Goal: Information Seeking & Learning: Learn about a topic

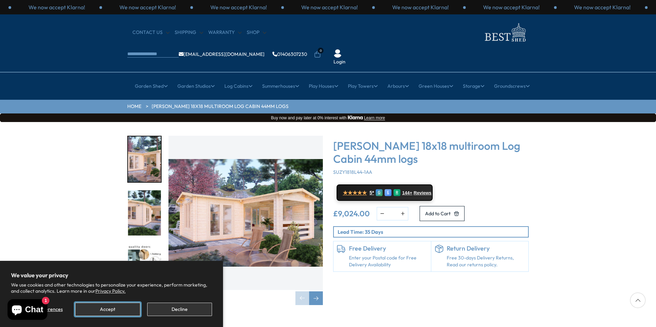
click at [114, 309] on button "Accept" at bounding box center [107, 309] width 65 height 13
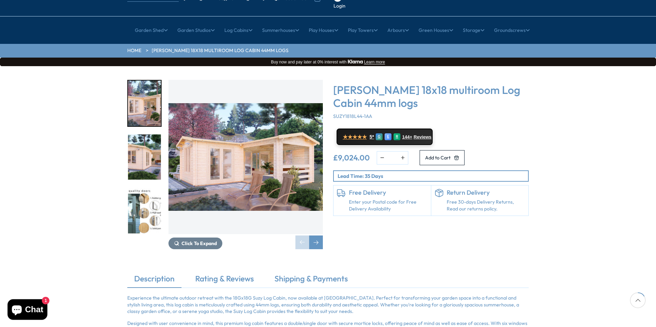
scroll to position [38, 0]
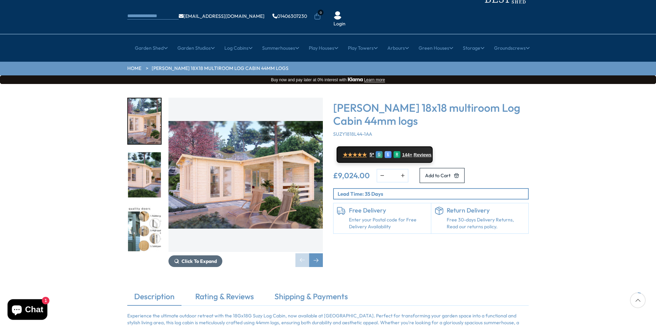
click at [178, 259] on icon "1 / 7" at bounding box center [176, 261] width 5 height 5
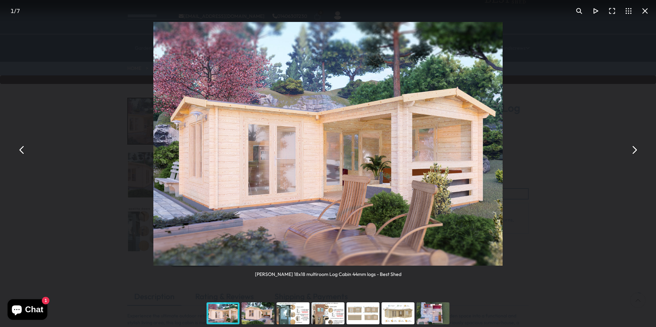
drag, startPoint x: 635, startPoint y: 149, endPoint x: 624, endPoint y: 150, distance: 11.4
click at [624, 150] on div "[PERSON_NAME] 18x18 multiroom Log Cabin 44mm logs - Best Shed [PERSON_NAME] 18x…" at bounding box center [328, 150] width 656 height 300
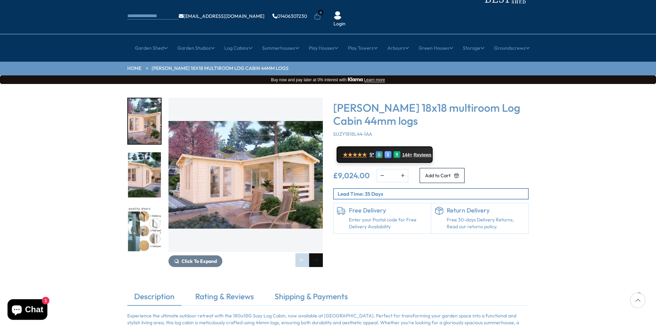
click at [314, 254] on div "Next slide" at bounding box center [316, 261] width 14 height 14
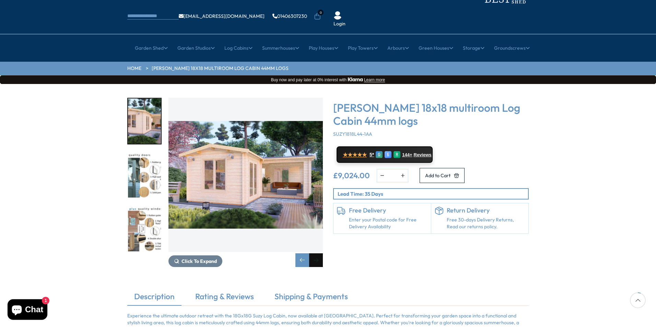
click at [314, 254] on div "Next slide" at bounding box center [316, 261] width 14 height 14
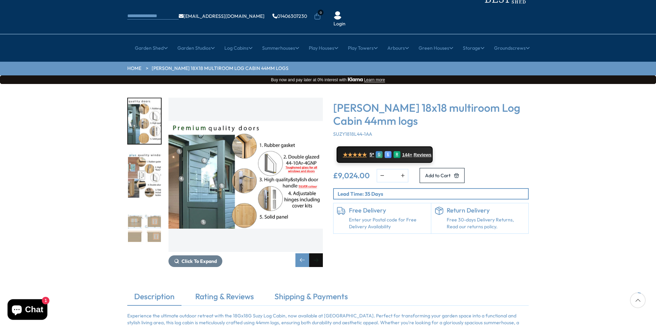
click at [314, 254] on div "Next slide" at bounding box center [316, 261] width 14 height 14
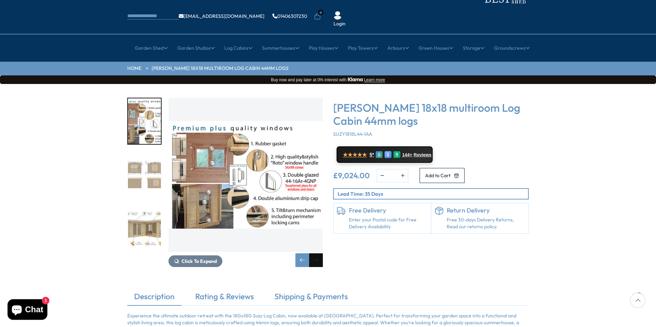
click at [314, 254] on div "Next slide" at bounding box center [316, 261] width 14 height 14
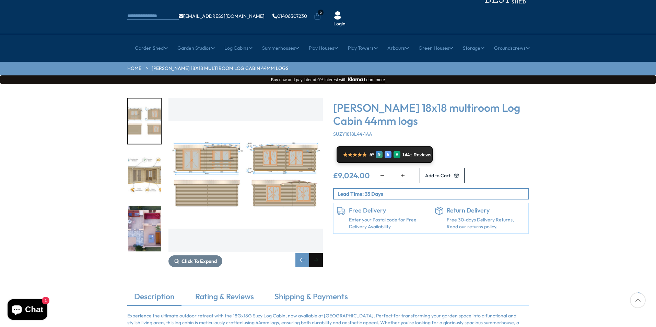
click at [314, 254] on div "Next slide" at bounding box center [316, 261] width 14 height 14
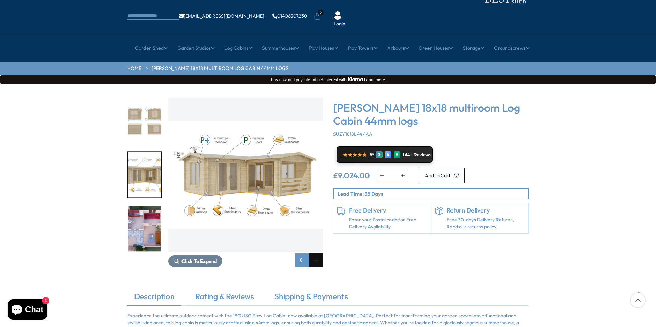
click at [314, 254] on div "Next slide" at bounding box center [316, 261] width 14 height 14
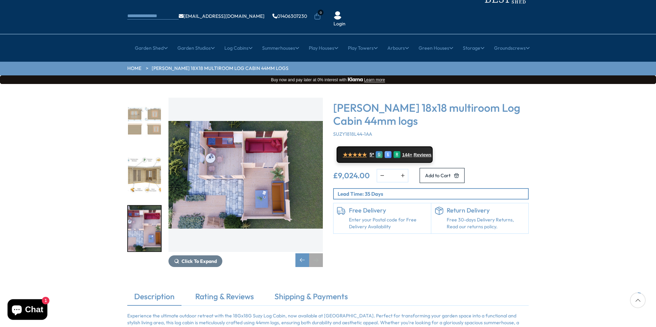
click at [314, 254] on div "Next slide" at bounding box center [316, 261] width 14 height 14
click at [303, 254] on div "Previous slide" at bounding box center [302, 261] width 14 height 14
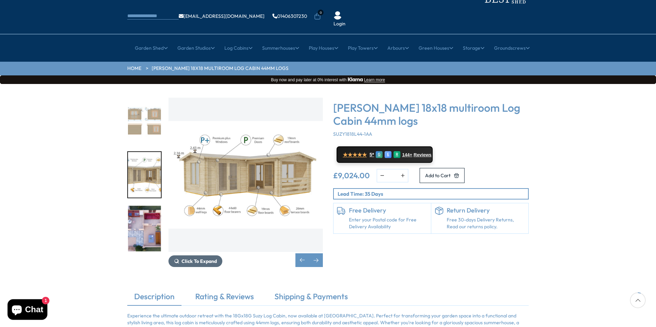
click at [176, 259] on icon "6 / 7" at bounding box center [176, 261] width 5 height 5
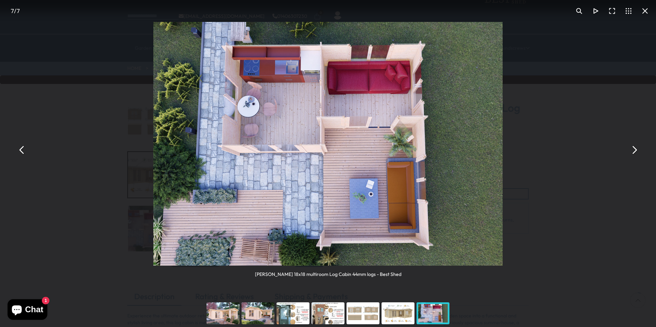
click at [635, 153] on button "You can close this modal content with the ESC key" at bounding box center [634, 150] width 16 height 16
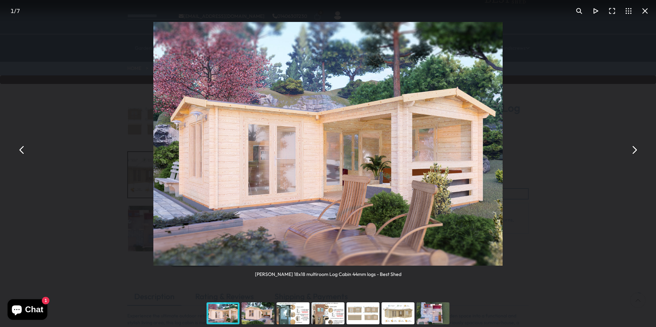
click at [635, 153] on button "You can close this modal content with the ESC key" at bounding box center [634, 150] width 16 height 16
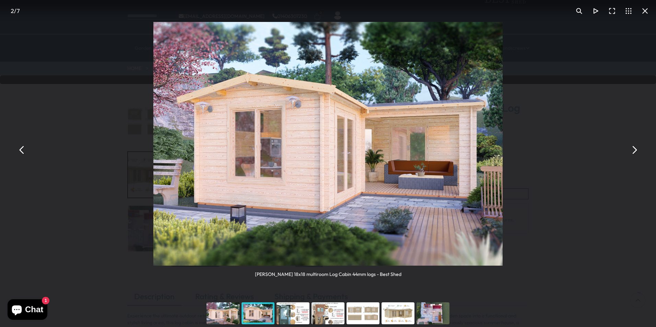
click at [635, 153] on button "You can close this modal content with the ESC key" at bounding box center [634, 150] width 16 height 16
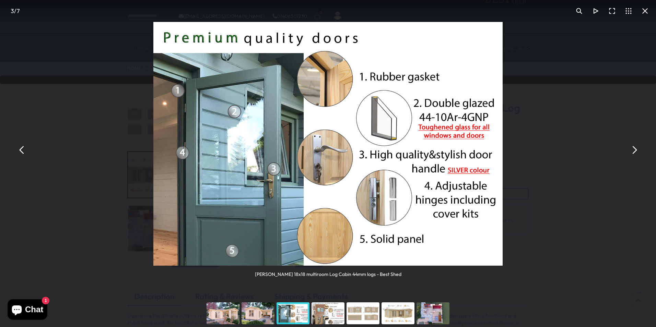
click at [635, 153] on button "You can close this modal content with the ESC key" at bounding box center [634, 150] width 16 height 16
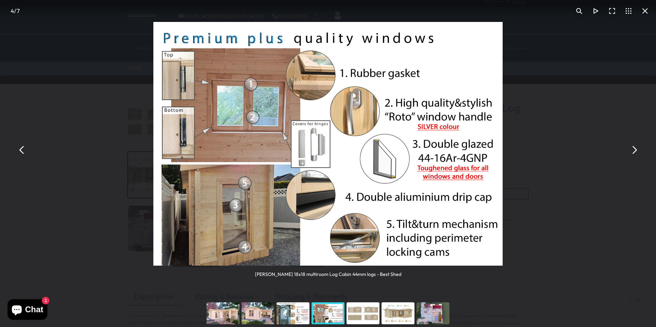
click at [635, 153] on button "You can close this modal content with the ESC key" at bounding box center [634, 150] width 16 height 16
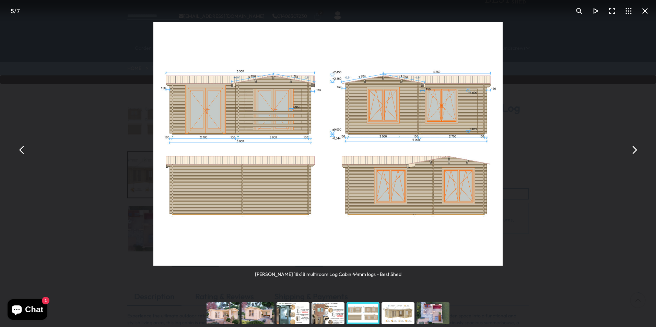
click at [635, 153] on button "You can close this modal content with the ESC key" at bounding box center [634, 150] width 16 height 16
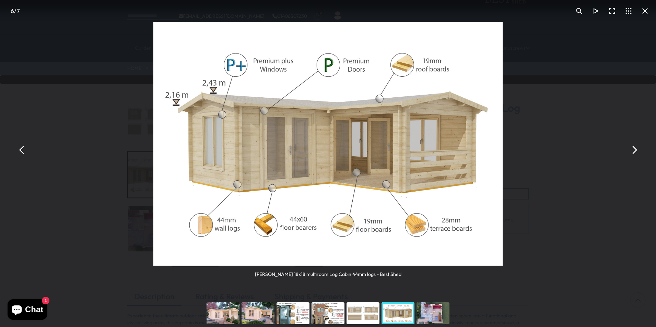
click at [635, 153] on button "You can close this modal content with the ESC key" at bounding box center [634, 150] width 16 height 16
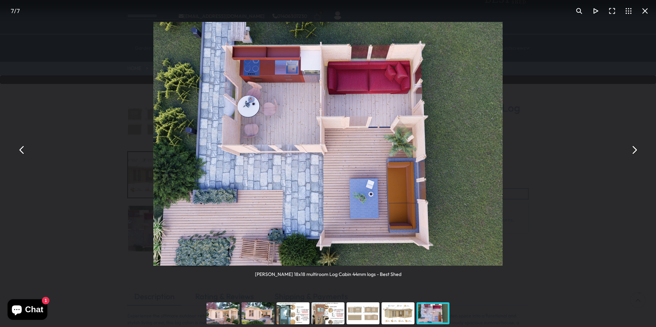
click at [635, 153] on button "You can close this modal content with the ESC key" at bounding box center [634, 150] width 16 height 16
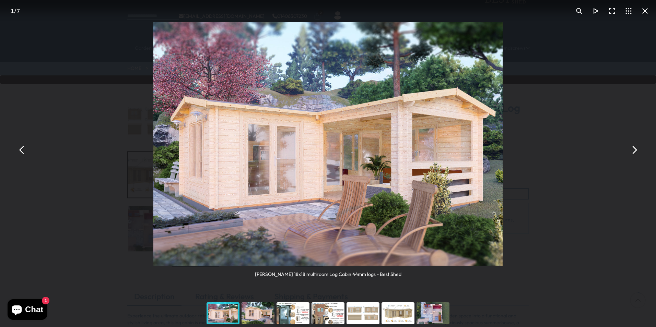
click at [635, 153] on button "You can close this modal content with the ESC key" at bounding box center [634, 150] width 16 height 16
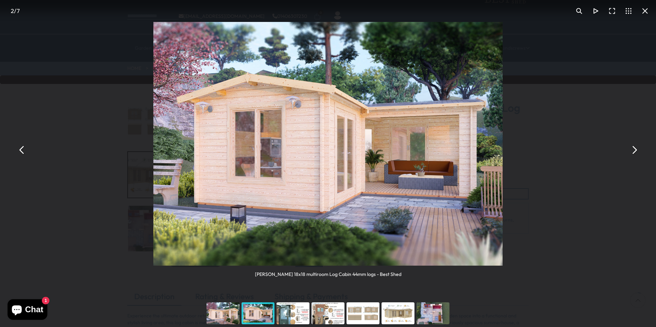
click at [635, 153] on button "You can close this modal content with the ESC key" at bounding box center [634, 150] width 16 height 16
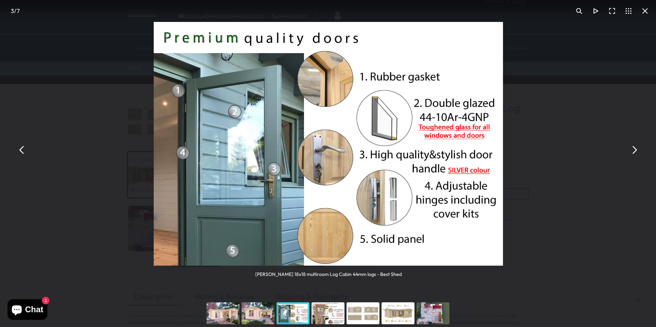
click at [635, 153] on button "You can close this modal content with the ESC key" at bounding box center [634, 150] width 16 height 16
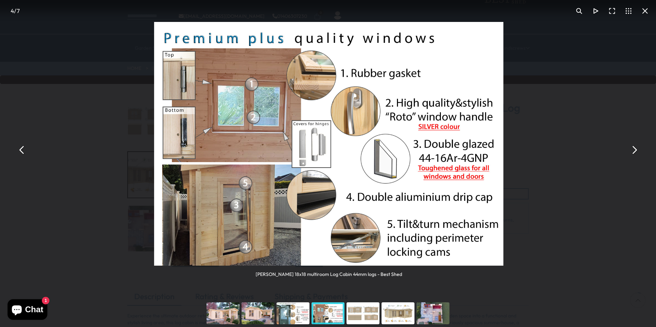
click at [635, 153] on button "You can close this modal content with the ESC key" at bounding box center [634, 150] width 16 height 16
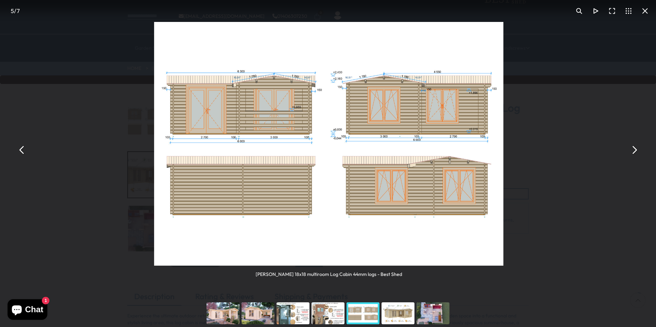
click at [635, 153] on button "You can close this modal content with the ESC key" at bounding box center [634, 150] width 16 height 16
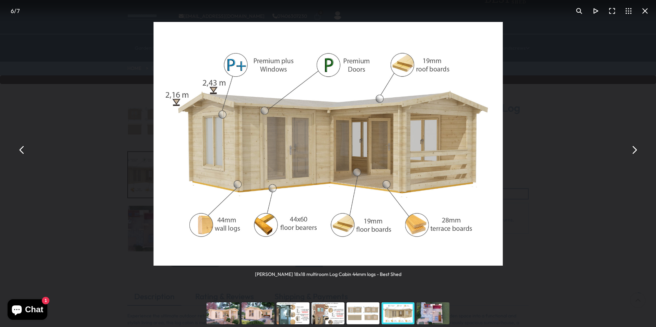
click at [635, 153] on button "You can close this modal content with the ESC key" at bounding box center [634, 150] width 16 height 16
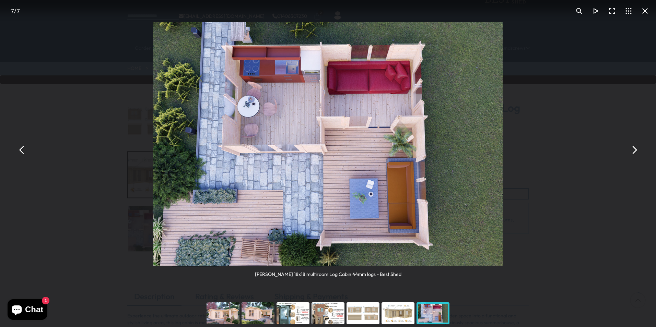
click at [635, 153] on button "You can close this modal content with the ESC key" at bounding box center [634, 150] width 16 height 16
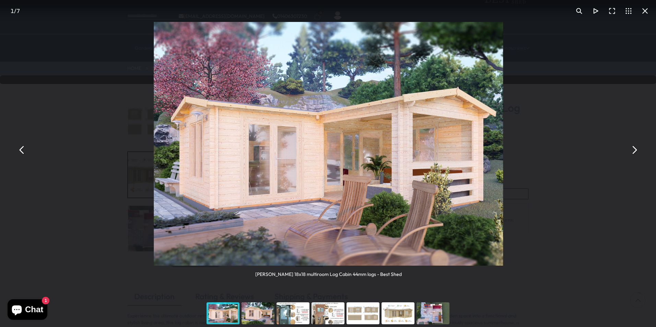
click at [635, 153] on button "You can close this modal content with the ESC key" at bounding box center [634, 150] width 16 height 16
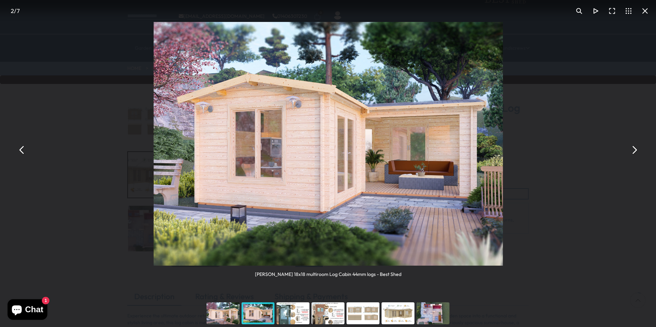
click at [635, 153] on button "You can close this modal content with the ESC key" at bounding box center [634, 150] width 16 height 16
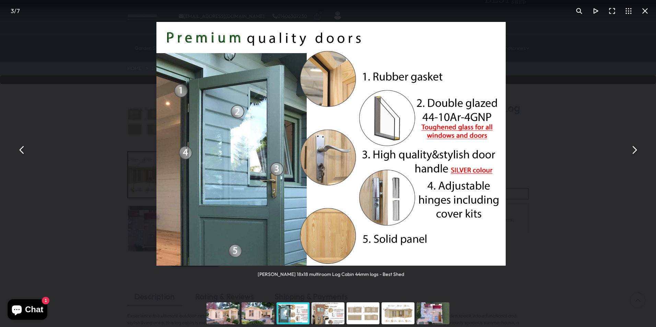
click at [635, 153] on button "You can close this modal content with the ESC key" at bounding box center [634, 150] width 16 height 16
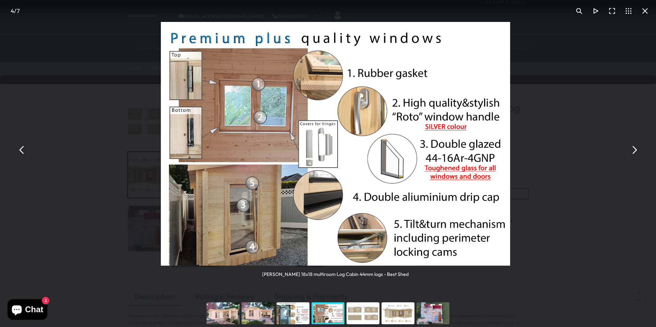
click at [635, 153] on button "You can close this modal content with the ESC key" at bounding box center [634, 150] width 16 height 16
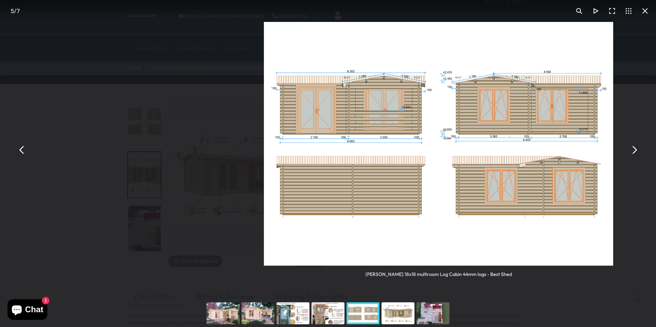
click at [635, 153] on button "You can close this modal content with the ESC key" at bounding box center [634, 150] width 16 height 16
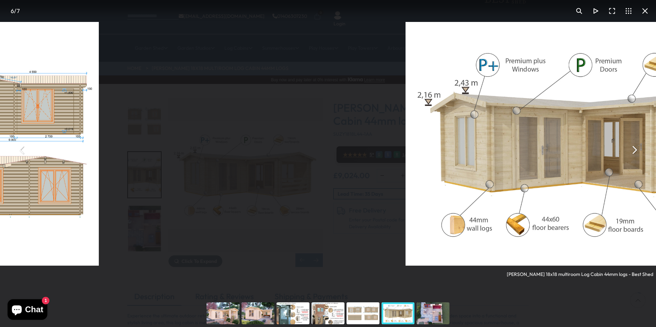
click at [635, 153] on button "You can close this modal content with the ESC key" at bounding box center [634, 150] width 16 height 16
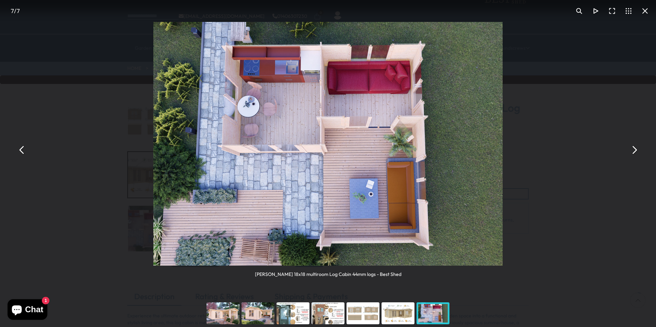
click at [329, 318] on div "You can close this modal content with the ESC key" at bounding box center [328, 313] width 35 height 27
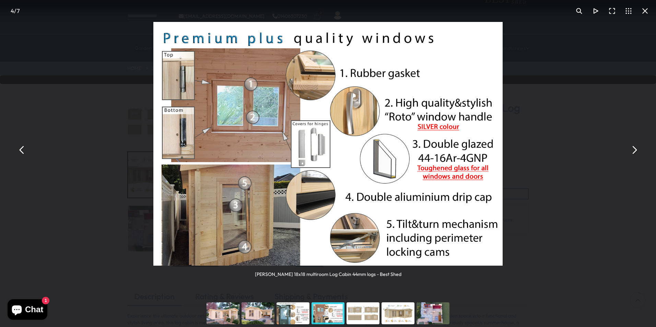
click at [263, 316] on div "You can close this modal content with the ESC key" at bounding box center [258, 313] width 35 height 27
